Goal: Task Accomplishment & Management: Complete application form

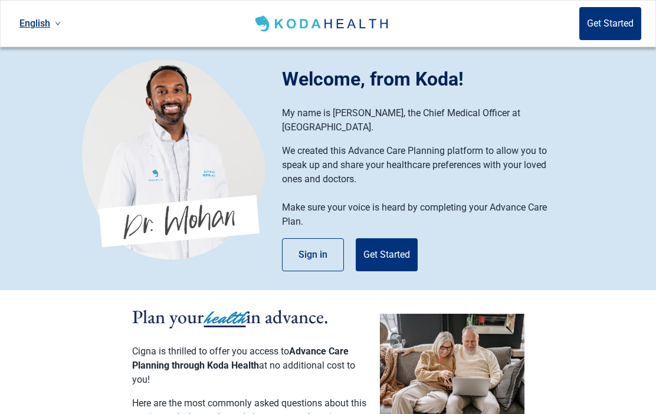
click at [390, 244] on button "Get Started" at bounding box center [387, 254] width 62 height 33
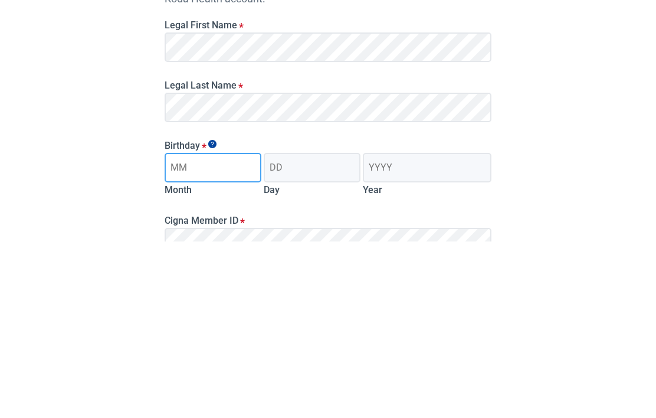
click at [185, 329] on input "Month" at bounding box center [213, 344] width 97 height 30
type input "10"
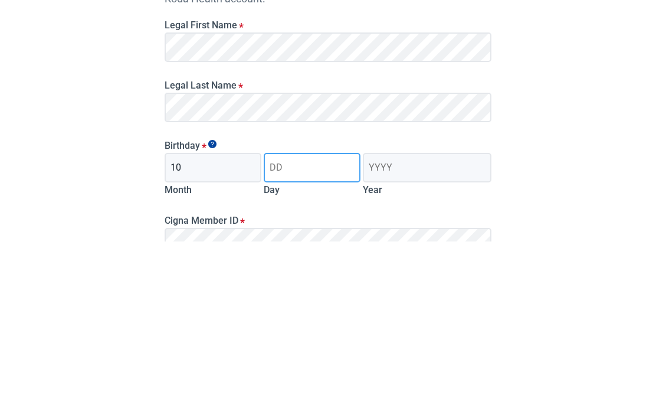
click at [296, 329] on input "Day" at bounding box center [312, 344] width 97 height 30
type input "28"
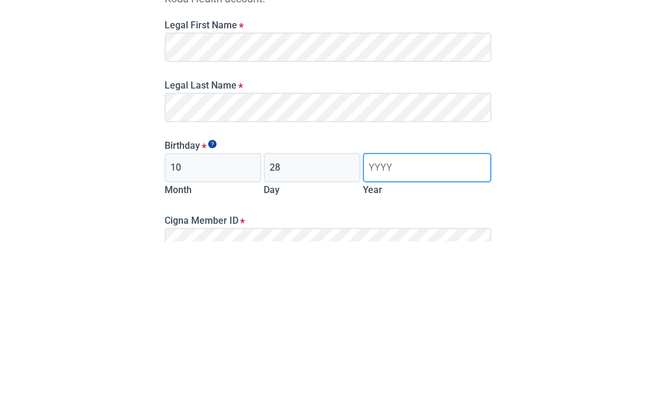
click at [390, 329] on input "Year" at bounding box center [427, 344] width 129 height 30
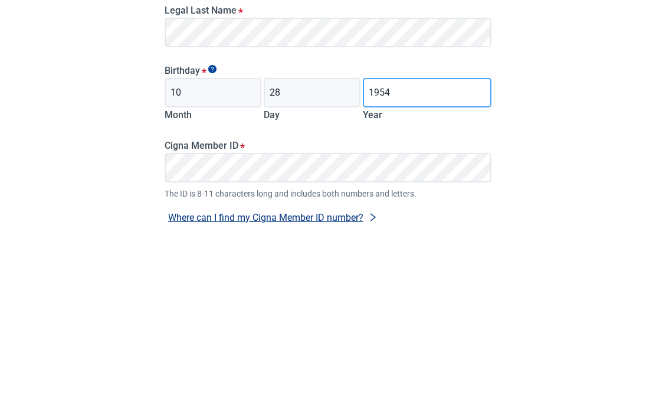
scroll to position [66, 0]
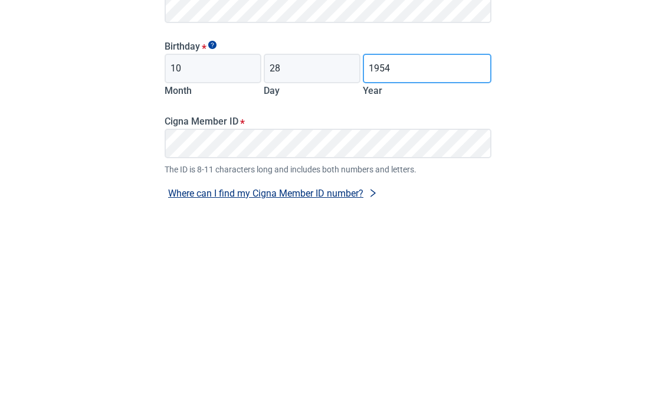
type input "1954"
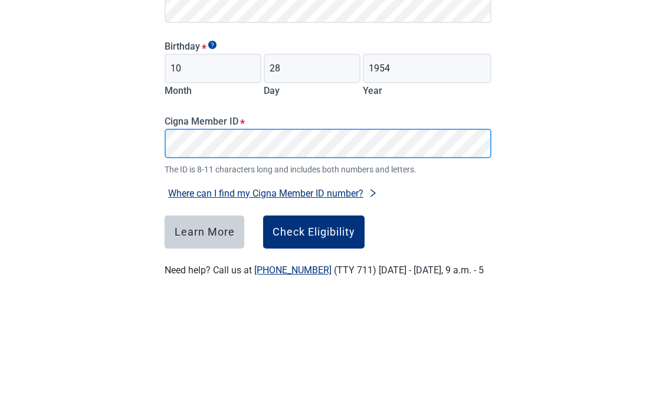
scroll to position [142, 0]
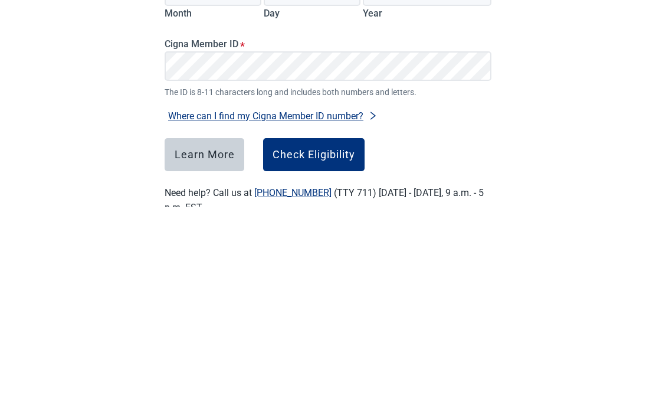
click at [333, 360] on div "Check Eligibility" at bounding box center [314, 366] width 83 height 12
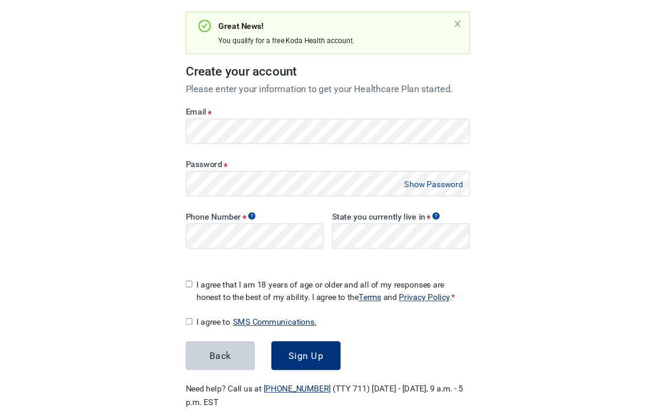
scroll to position [112, 0]
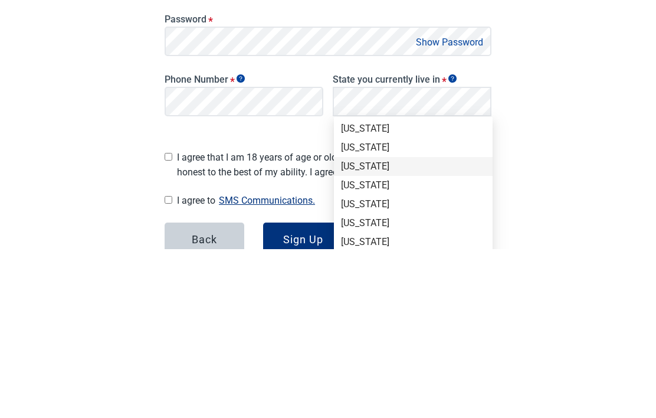
click at [371, 329] on div "[US_STATE]" at bounding box center [413, 335] width 145 height 13
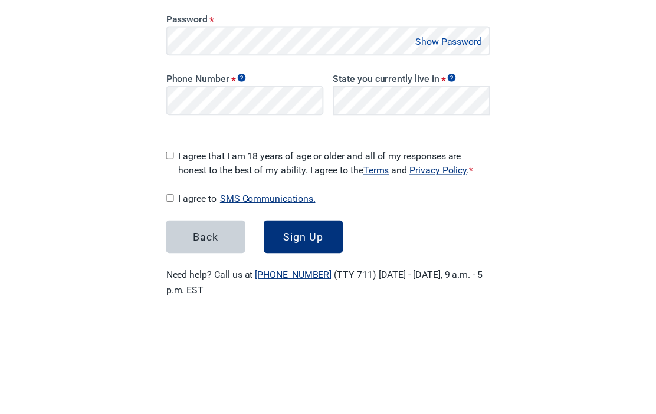
scroll to position [184, 0]
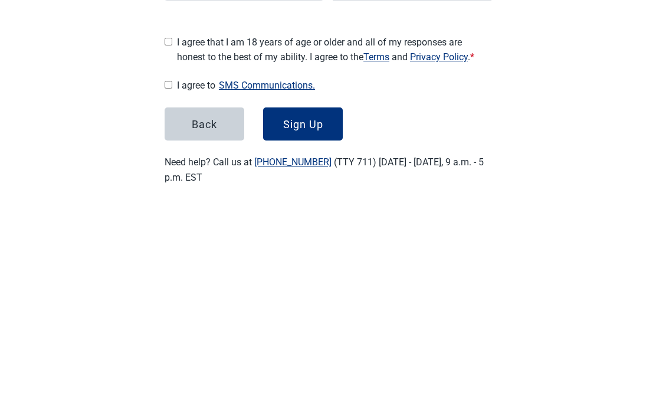
click at [172, 249] on input "I agree that I am 18 years of age or older and all of my responses are honest t…" at bounding box center [169, 253] width 8 height 8
checkbox input "true"
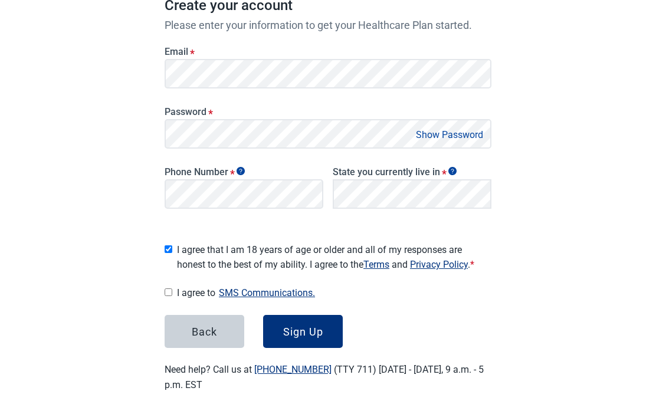
scroll to position [188, 0]
click at [318, 326] on div "Sign Up" at bounding box center [303, 332] width 40 height 12
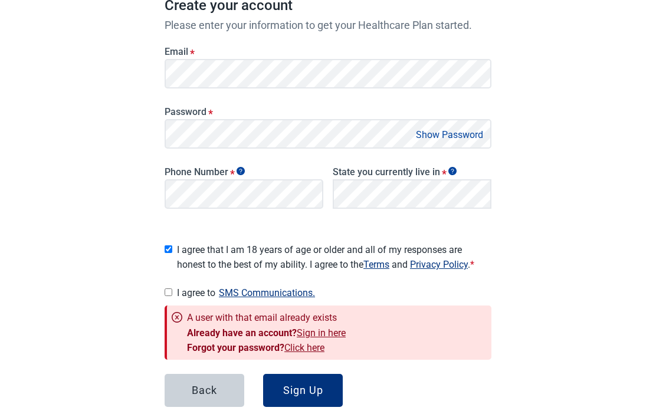
scroll to position [246, 0]
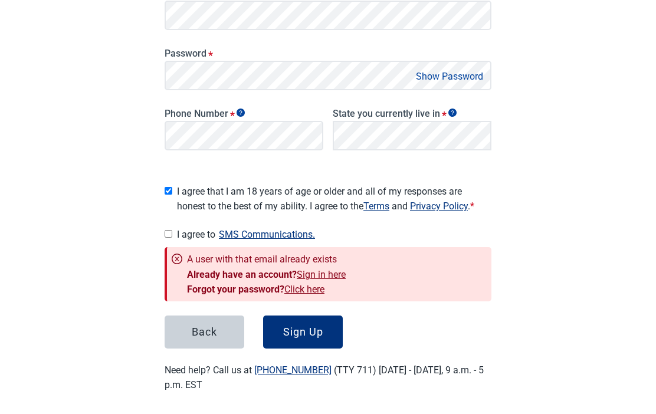
click at [304, 333] on button "Sign Up" at bounding box center [303, 332] width 80 height 33
